Goal: Task Accomplishment & Management: Use online tool/utility

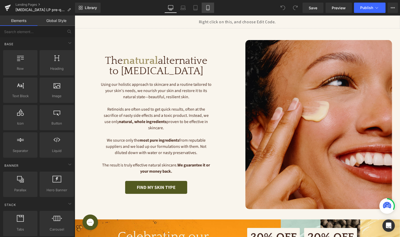
click at [206, 7] on icon at bounding box center [207, 7] width 5 height 5
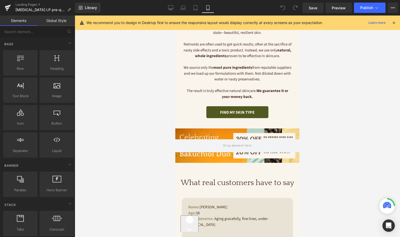
scroll to position [203, 0]
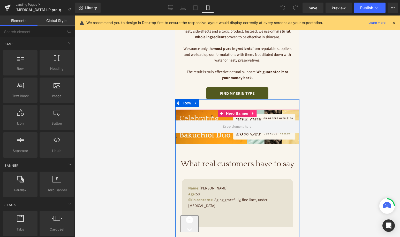
click at [253, 113] on icon at bounding box center [253, 114] width 4 height 4
click at [255, 114] on icon at bounding box center [257, 114] width 4 height 4
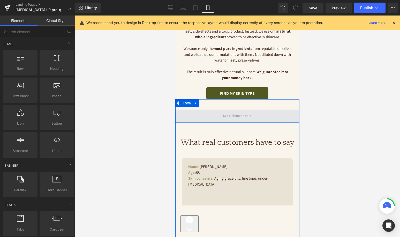
click at [214, 113] on span at bounding box center [237, 116] width 124 height 13
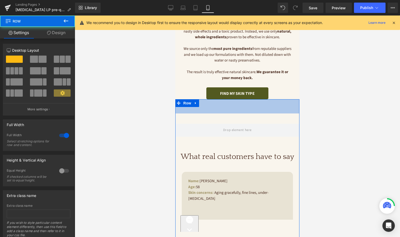
drag, startPoint x: 204, startPoint y: 100, endPoint x: 195, endPoint y: 124, distance: 25.8
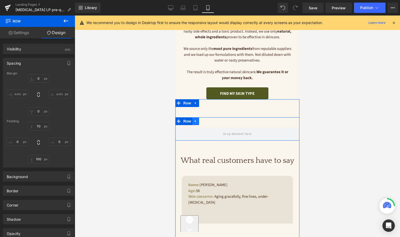
click at [196, 121] on icon at bounding box center [196, 121] width 4 height 4
click at [209, 122] on icon at bounding box center [209, 121] width 4 height 4
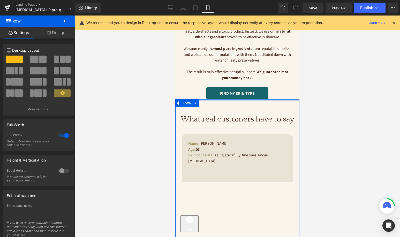
drag, startPoint x: 223, startPoint y: 105, endPoint x: 225, endPoint y: 91, distance: 14.3
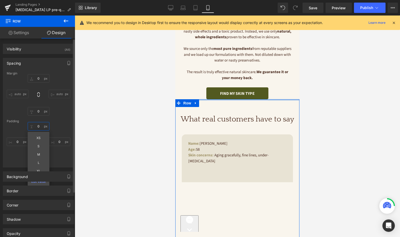
click at [36, 126] on input "0" at bounding box center [39, 126] width 22 height 9
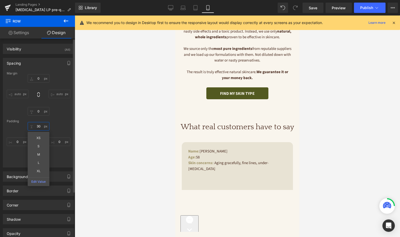
type input "30"
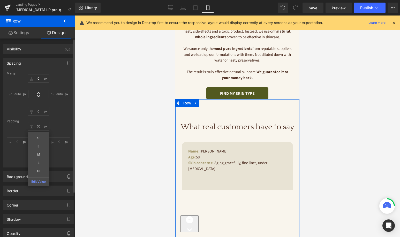
click at [60, 110] on div "0px 0 auto auto 0px 0 auto auto" at bounding box center [39, 94] width 64 height 41
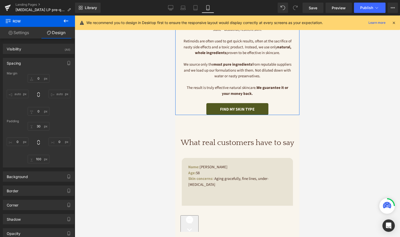
scroll to position [184, 0]
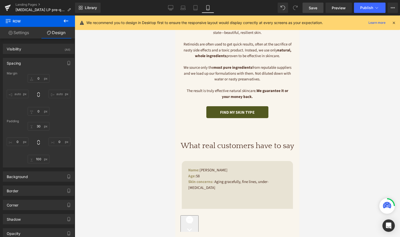
click at [314, 10] on span "Save" at bounding box center [312, 7] width 9 height 5
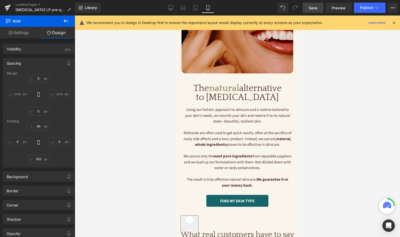
scroll to position [78, 0]
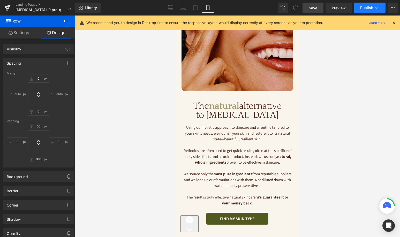
click at [373, 4] on button "Publish" at bounding box center [370, 8] width 32 height 10
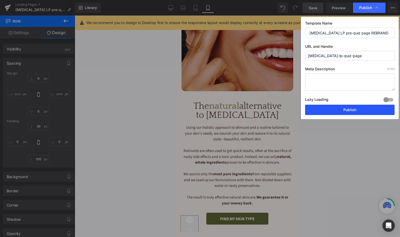
click at [328, 107] on button "Publish" at bounding box center [349, 110] width 89 height 10
